Goal: Information Seeking & Learning: Learn about a topic

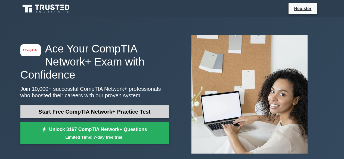
click at [125, 112] on link "Start Free CompTIA Network+ Practice Test" at bounding box center [94, 111] width 149 height 13
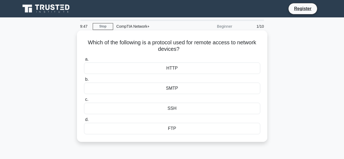
click at [177, 109] on div "SSH" at bounding box center [172, 108] width 176 height 11
click at [84, 101] on input "c. SSH" at bounding box center [84, 100] width 0 height 4
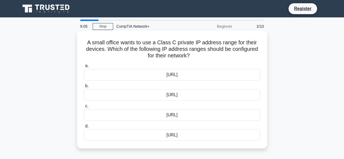
click at [194, 94] on div "192.168.0.0/16" at bounding box center [172, 94] width 176 height 11
click at [84, 88] on input "b. 192.168.0.0/16" at bounding box center [84, 86] width 0 height 4
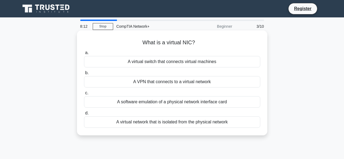
click at [172, 103] on div "A software emulation of a physical network interface card" at bounding box center [172, 101] width 176 height 11
click at [84, 95] on input "c. A software emulation of a physical network interface card" at bounding box center [84, 93] width 0 height 4
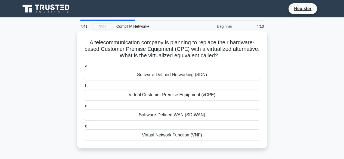
drag, startPoint x: 91, startPoint y: 43, endPoint x: 223, endPoint y: 58, distance: 133.3
click at [223, 58] on h5 "A telecommunication company is planning to replace their hardware-based Custome…" at bounding box center [172, 49] width 177 height 20
copy h5 "A telecommunication company is planning to replace their hardware-based Custome…"
click at [192, 97] on div "Virtual Customer Premise Equipment (vCPE)" at bounding box center [172, 94] width 176 height 11
click at [84, 88] on input "b. Virtual Customer Premise Equipment (vCPE)" at bounding box center [84, 86] width 0 height 4
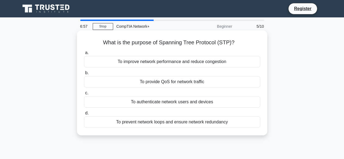
click at [198, 122] on div "To prevent network loops and ensure network redundancy" at bounding box center [172, 121] width 176 height 11
click at [84, 115] on input "d. To prevent network loops and ensure network redundancy" at bounding box center [84, 114] width 0 height 4
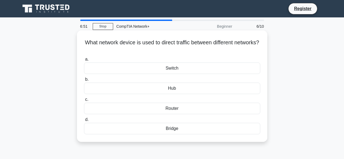
click at [177, 108] on div "Router" at bounding box center [172, 108] width 176 height 11
click at [84, 101] on input "c. Router" at bounding box center [84, 100] width 0 height 4
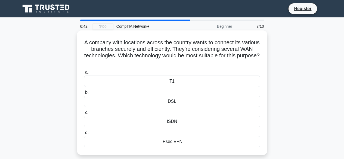
click at [175, 123] on div "ISDN" at bounding box center [172, 121] width 176 height 11
click at [84, 115] on input "c. ISDN" at bounding box center [84, 113] width 0 height 4
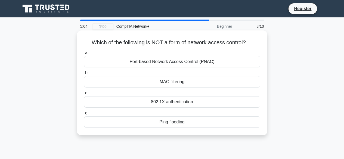
click at [166, 124] on div "Ping flooding" at bounding box center [172, 121] width 176 height 11
click at [84, 115] on input "d. Ping flooding" at bounding box center [84, 114] width 0 height 4
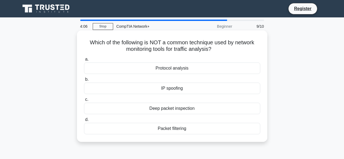
click at [181, 89] on div "IP spoofing" at bounding box center [172, 88] width 176 height 11
click at [84, 81] on input "b. IP spoofing" at bounding box center [84, 80] width 0 height 4
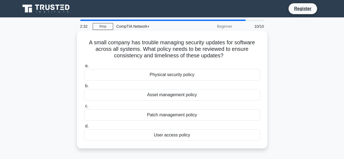
drag, startPoint x: 87, startPoint y: 42, endPoint x: 225, endPoint y: 57, distance: 138.5
click at [225, 57] on h5 "A small company has trouble managing security updates for software across all s…" at bounding box center [172, 49] width 177 height 20
copy h5 "A small company has trouble managing security updates for software across all s…"
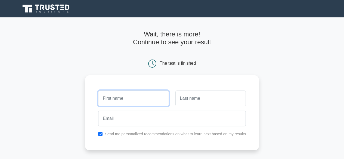
click at [145, 97] on input "text" at bounding box center [133, 99] width 70 height 16
type input "Jose"
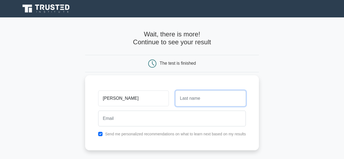
drag, startPoint x: 198, startPoint y: 103, endPoint x: 201, endPoint y: 98, distance: 5.5
click at [198, 102] on input "text" at bounding box center [210, 99] width 70 height 16
type input "Lozano"
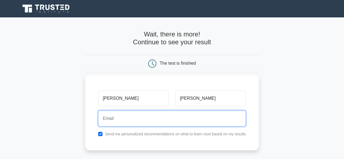
click at [156, 123] on input "email" at bounding box center [172, 119] width 148 height 16
type input "joselozanov@yahoo.com"
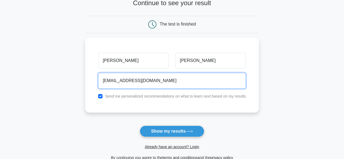
scroll to position [54, 0]
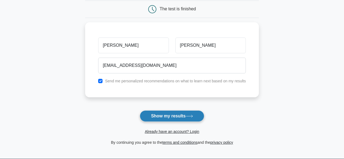
click at [168, 114] on button "Show my results" at bounding box center [172, 115] width 64 height 11
